Goal: Find specific page/section: Find specific page/section

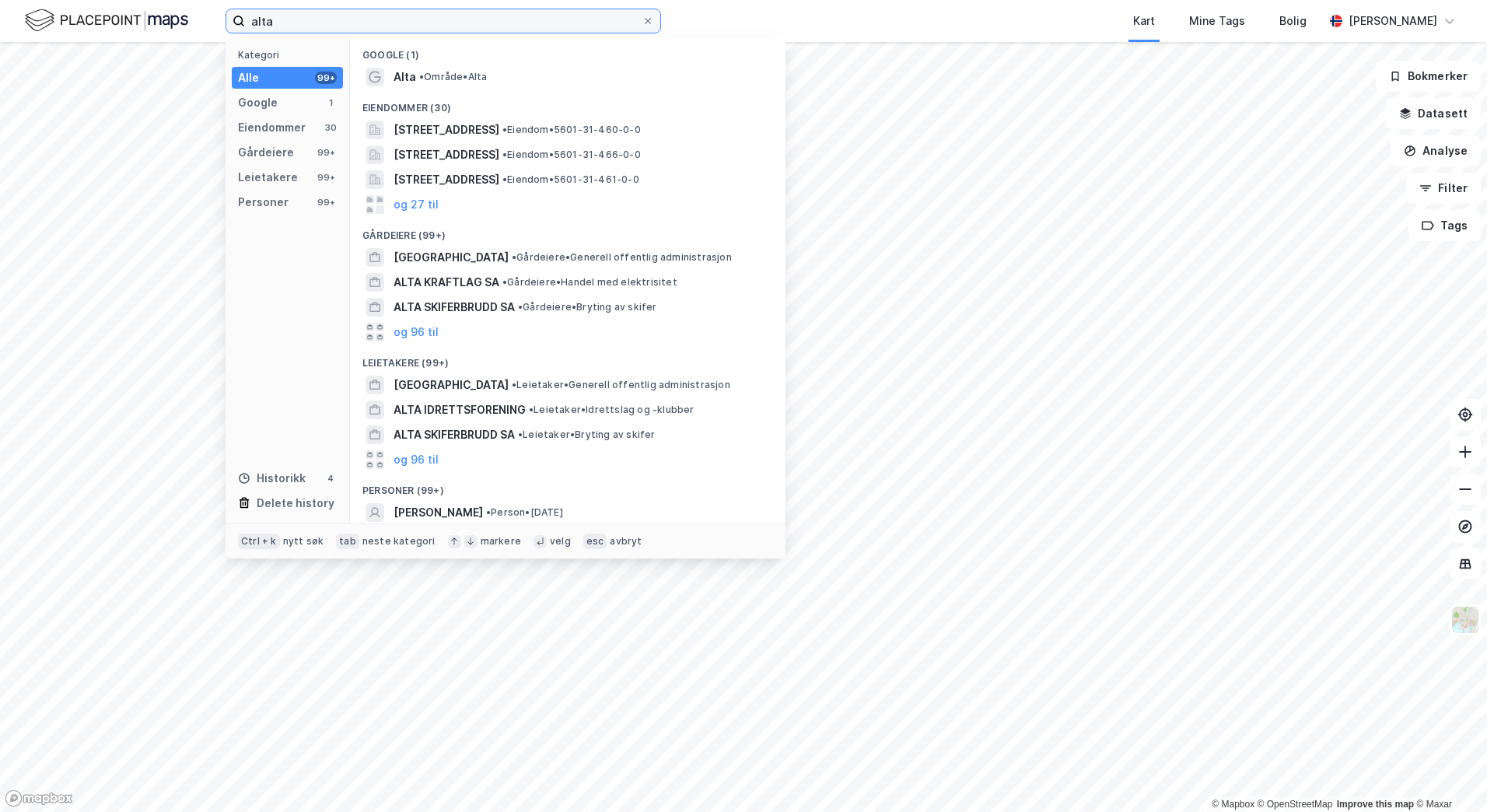
drag, startPoint x: 305, startPoint y: 20, endPoint x: 252, endPoint y: 21, distance: 53.0
click at [252, 21] on input "alta" at bounding box center [443, 21] width 397 height 23
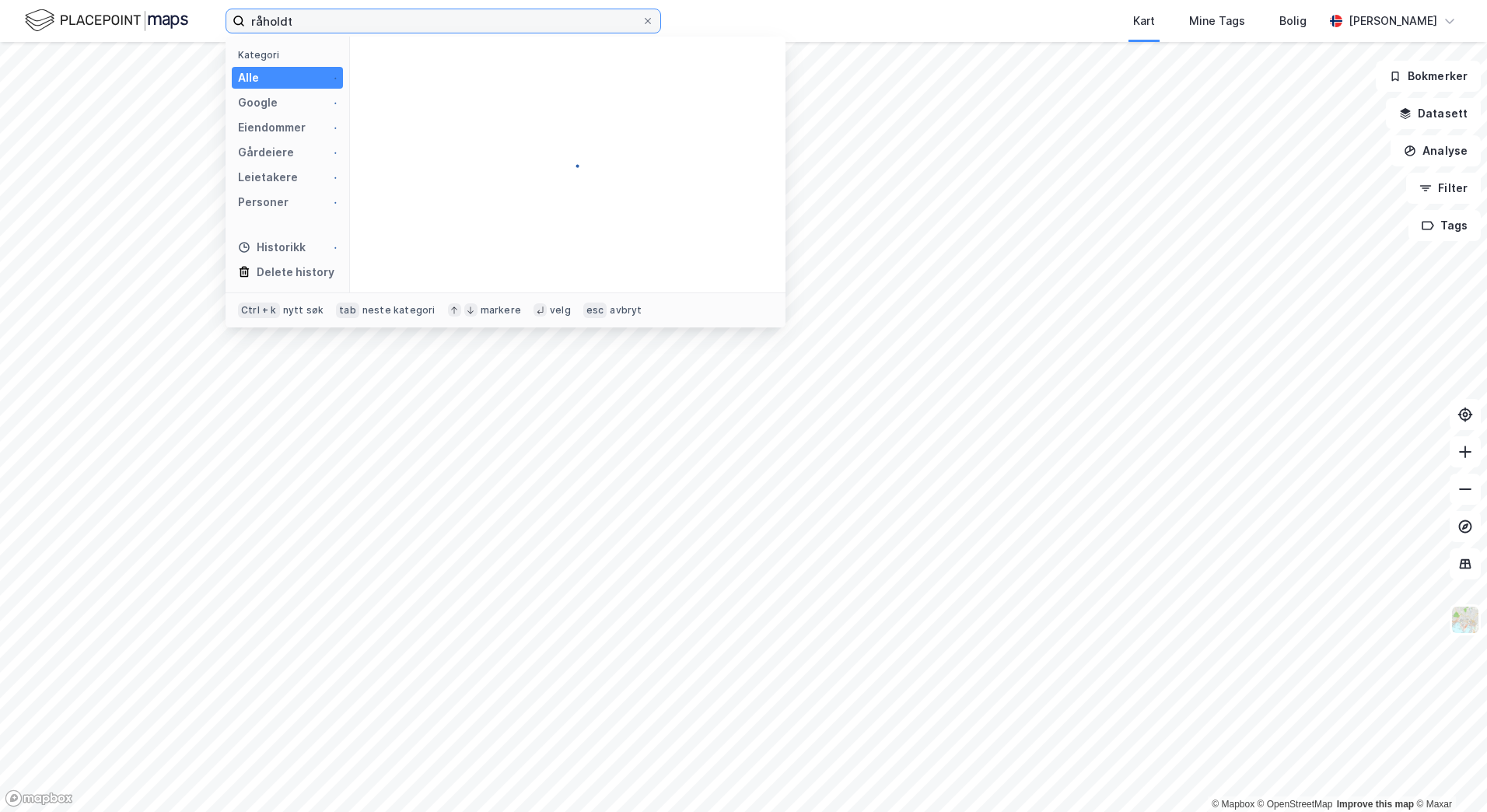
type input "råholdt"
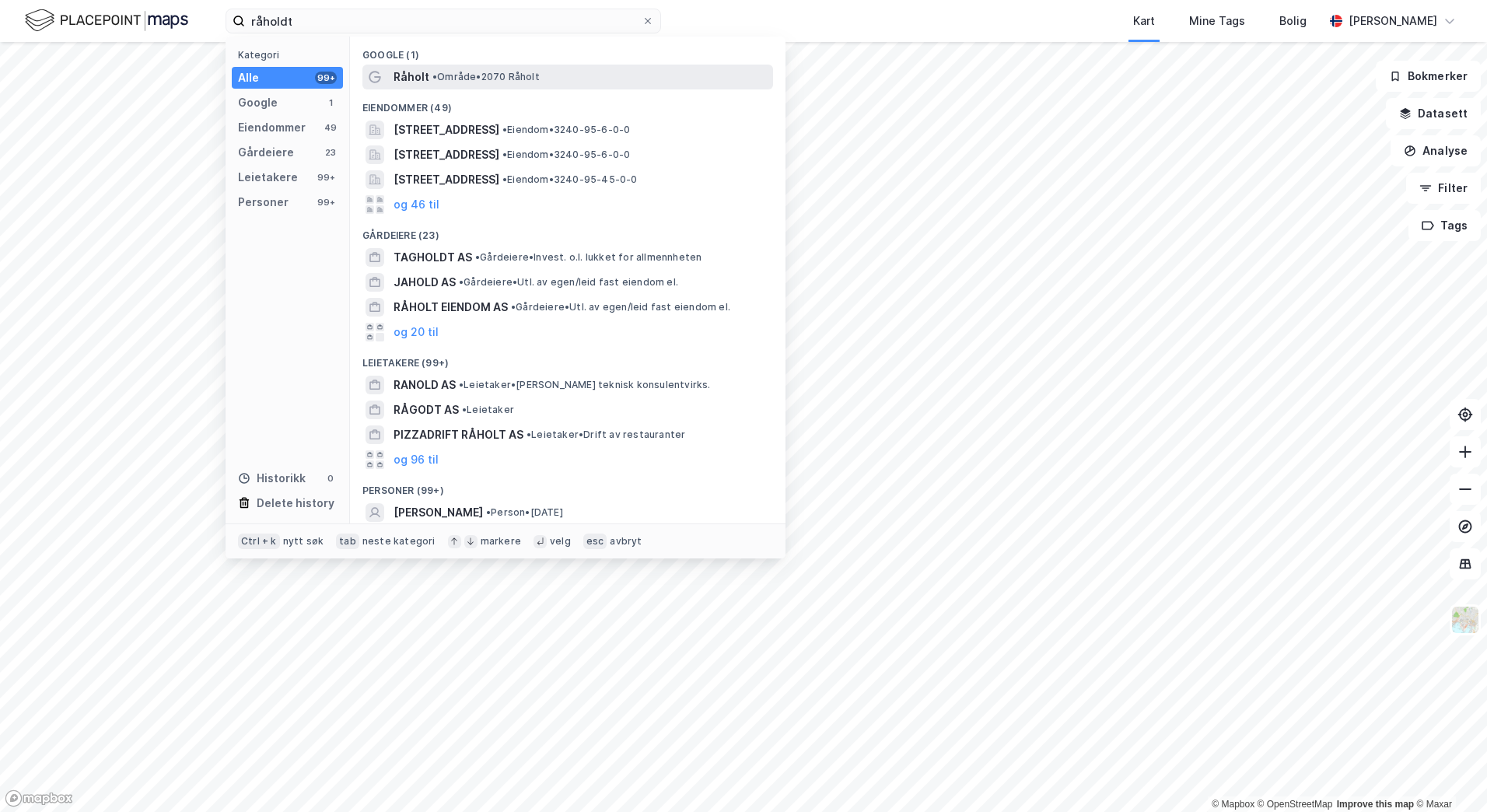
click at [436, 74] on span "•" at bounding box center [435, 76] width 5 height 12
